Goal: Transaction & Acquisition: Purchase product/service

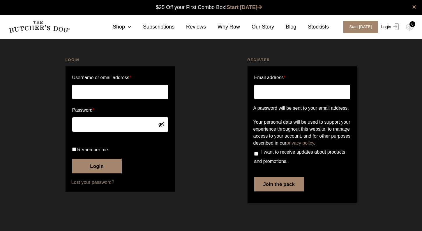
type input "jonica@uniquetourism.com"
click at [300, 27] on link "Login" at bounding box center [389, 27] width 19 height 12
type input "[PERSON_NAME][EMAIL_ADDRESS][DOMAIN_NAME]"
click at [102, 174] on button "Login" at bounding box center [97, 166] width 50 height 15
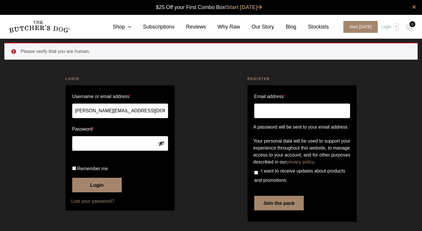
scroll to position [28, 0]
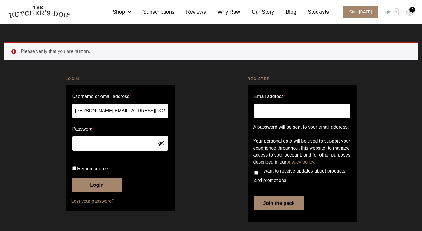
click at [77, 170] on label "Remember me" at bounding box center [120, 168] width 96 height 9
click at [76, 170] on input "Remember me" at bounding box center [74, 169] width 4 height 4
checkbox input "true"
click at [90, 186] on button "Login" at bounding box center [97, 185] width 50 height 15
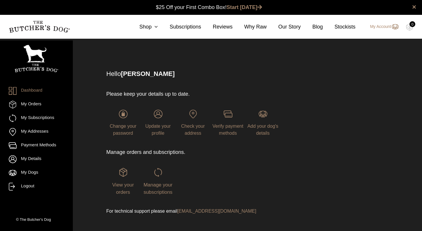
scroll to position [0, 0]
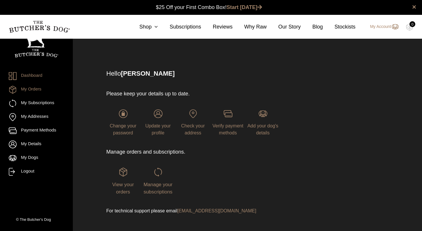
click at [34, 87] on link "My Orders" at bounding box center [36, 90] width 55 height 8
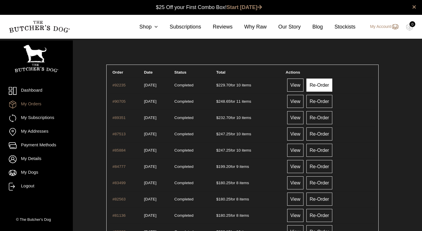
click at [319, 85] on link "Re-Order" at bounding box center [320, 85] width 26 height 13
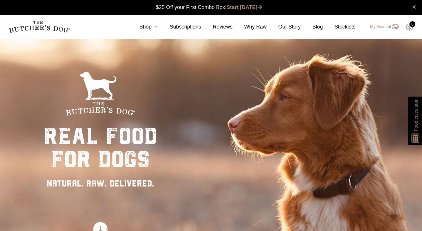
click at [409, 25] on img at bounding box center [409, 27] width 7 height 8
click at [381, 27] on link "My Account" at bounding box center [382, 26] width 34 height 7
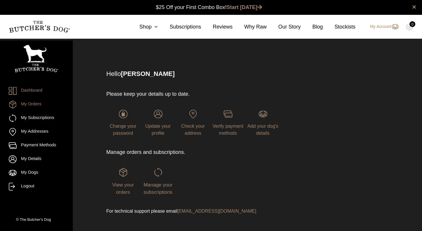
click at [28, 103] on link "My Orders" at bounding box center [36, 105] width 55 height 8
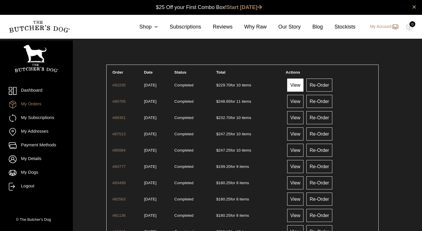
click at [296, 86] on link "View" at bounding box center [295, 85] width 16 height 13
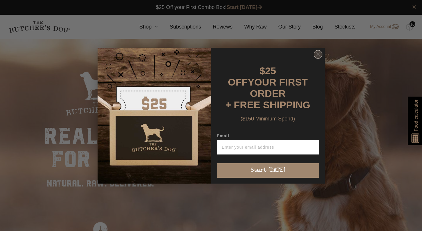
click at [317, 56] on icon "Close dialog" at bounding box center [317, 54] width 3 height 3
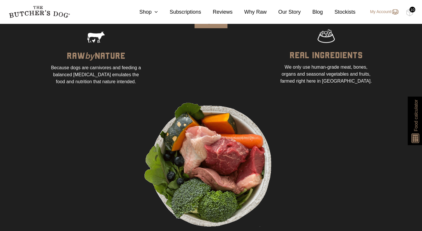
scroll to position [437, 0]
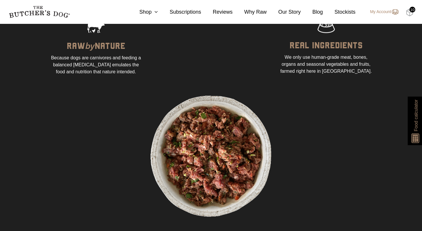
click at [408, 12] on img at bounding box center [409, 13] width 7 height 8
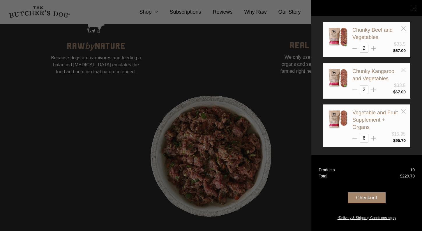
click at [374, 198] on div "Checkout" at bounding box center [367, 198] width 38 height 11
